Goal: Information Seeking & Learning: Learn about a topic

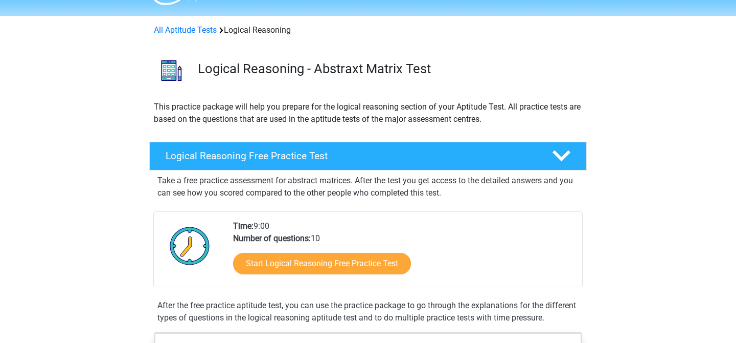
scroll to position [95, 0]
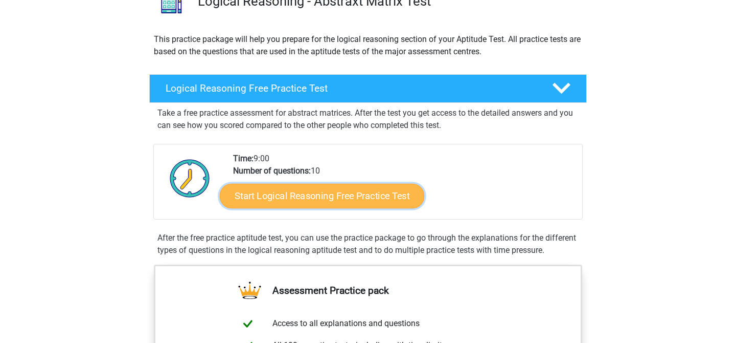
click at [295, 203] on link "Start Logical Reasoning Free Practice Test" at bounding box center [322, 195] width 204 height 25
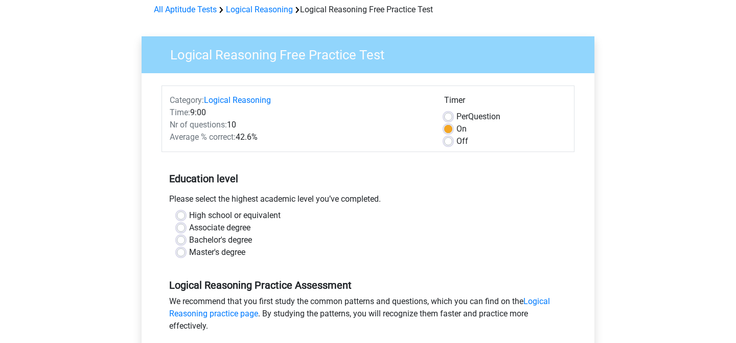
scroll to position [49, 0]
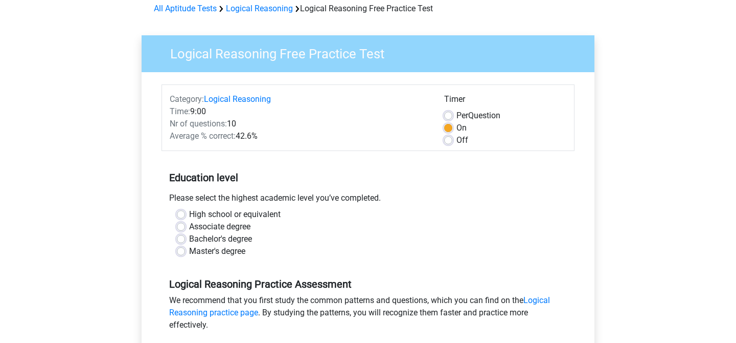
click at [189, 227] on label "Associate degree" at bounding box center [219, 226] width 61 height 12
click at [181, 227] on input "Associate degree" at bounding box center [181, 225] width 8 height 10
radio input "true"
click at [181, 232] on div "Associate degree" at bounding box center [368, 226] width 382 height 12
click at [189, 235] on label "Bachelor's degree" at bounding box center [220, 239] width 63 height 12
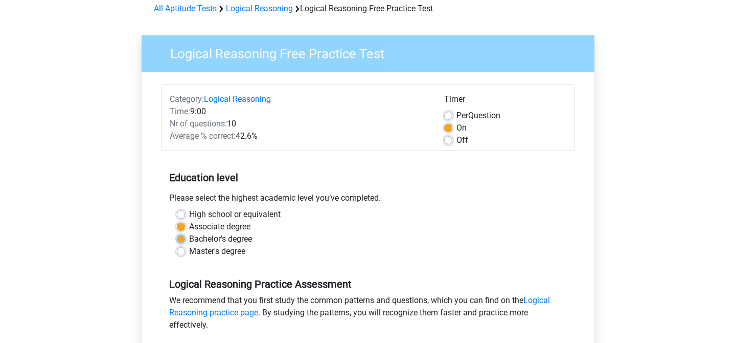
click at [182, 235] on input "Bachelor's degree" at bounding box center [181, 238] width 8 height 10
radio input "true"
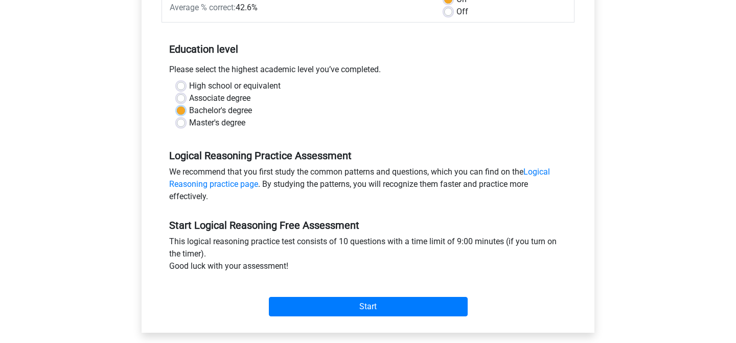
scroll to position [269, 0]
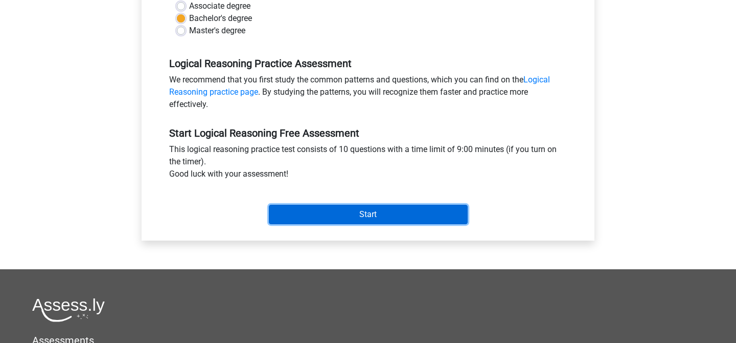
click at [322, 215] on input "Start" at bounding box center [368, 213] width 199 height 19
